Goal: Information Seeking & Learning: Learn about a topic

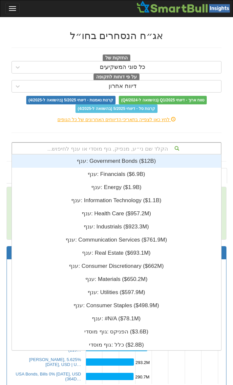
click at [114, 146] on div "הקלד שם ני״ע, מנפיק, גוף מוסדי או ענף לחיפוש..." at bounding box center [116, 148] width 209 height 11
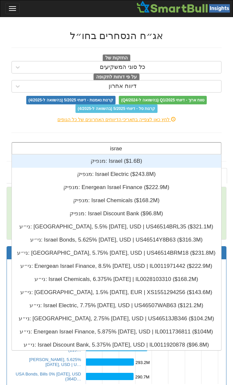
type input "israel"
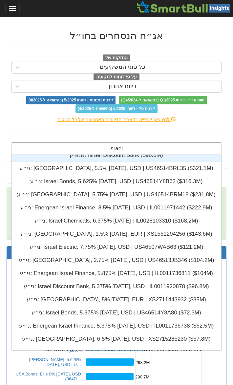
scroll to position [52, 0]
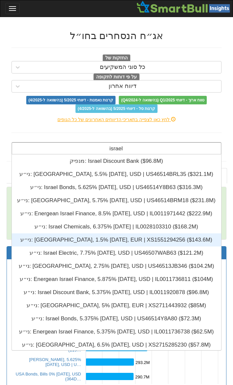
click at [131, 239] on div "ני״ע: ‎[GEOGRAPHIC_DATA], 1.5% [DATE], EUR | XS1551294256 ‎($143.6M)‏" at bounding box center [116, 239] width 210 height 13
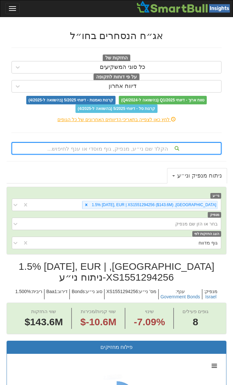
scroll to position [175, 0]
